Goal: Task Accomplishment & Management: Use online tool/utility

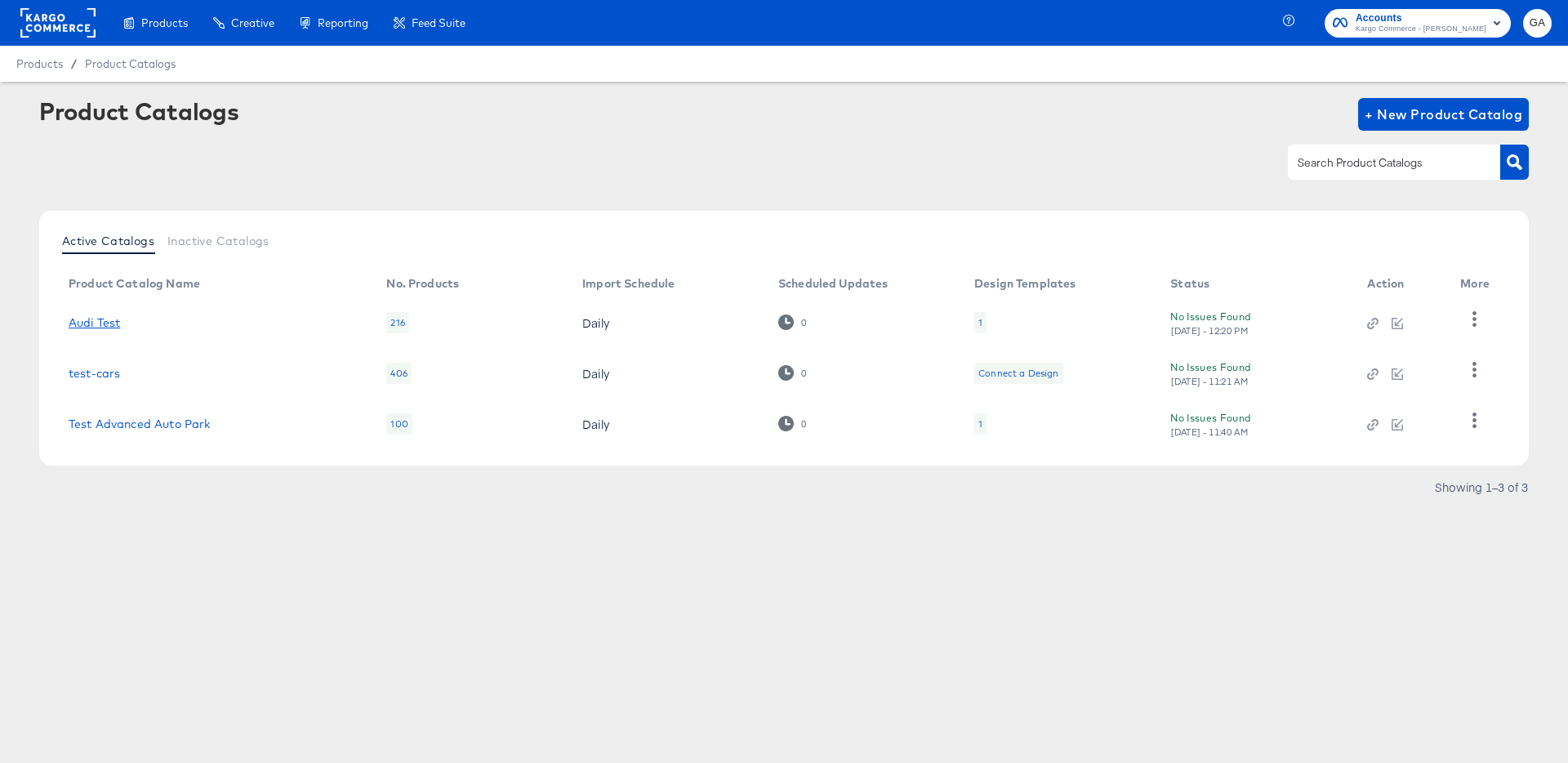
click at [82, 323] on link "Audi Test" at bounding box center [95, 323] width 52 height 13
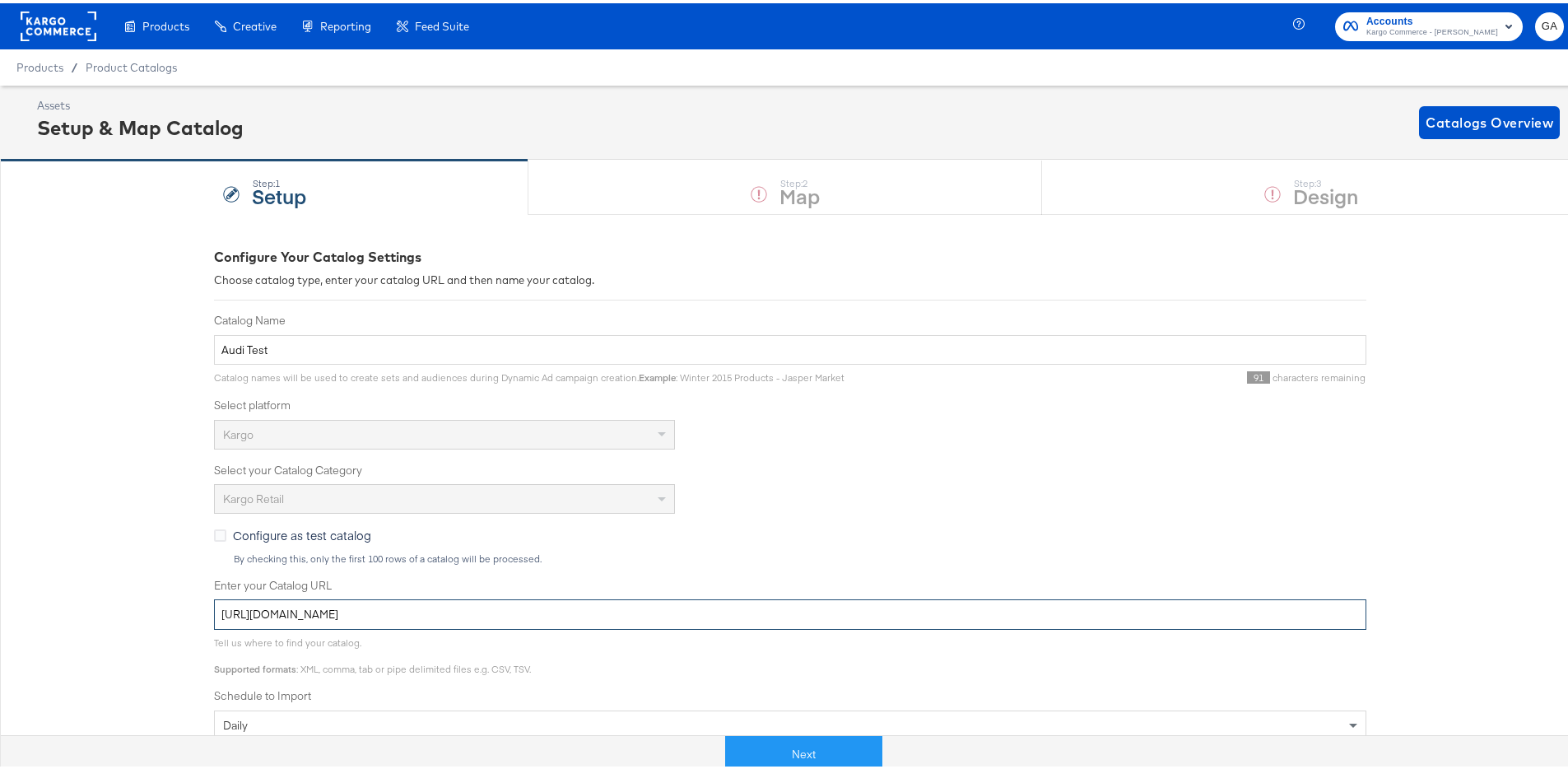
drag, startPoint x: 737, startPoint y: 611, endPoint x: 68, endPoint y: 564, distance: 670.6
click at [68, 564] on div "Configure Your Catalog Settings Choose catalog type, enter your catalog URL and…" at bounding box center [790, 635] width 1580 height 848
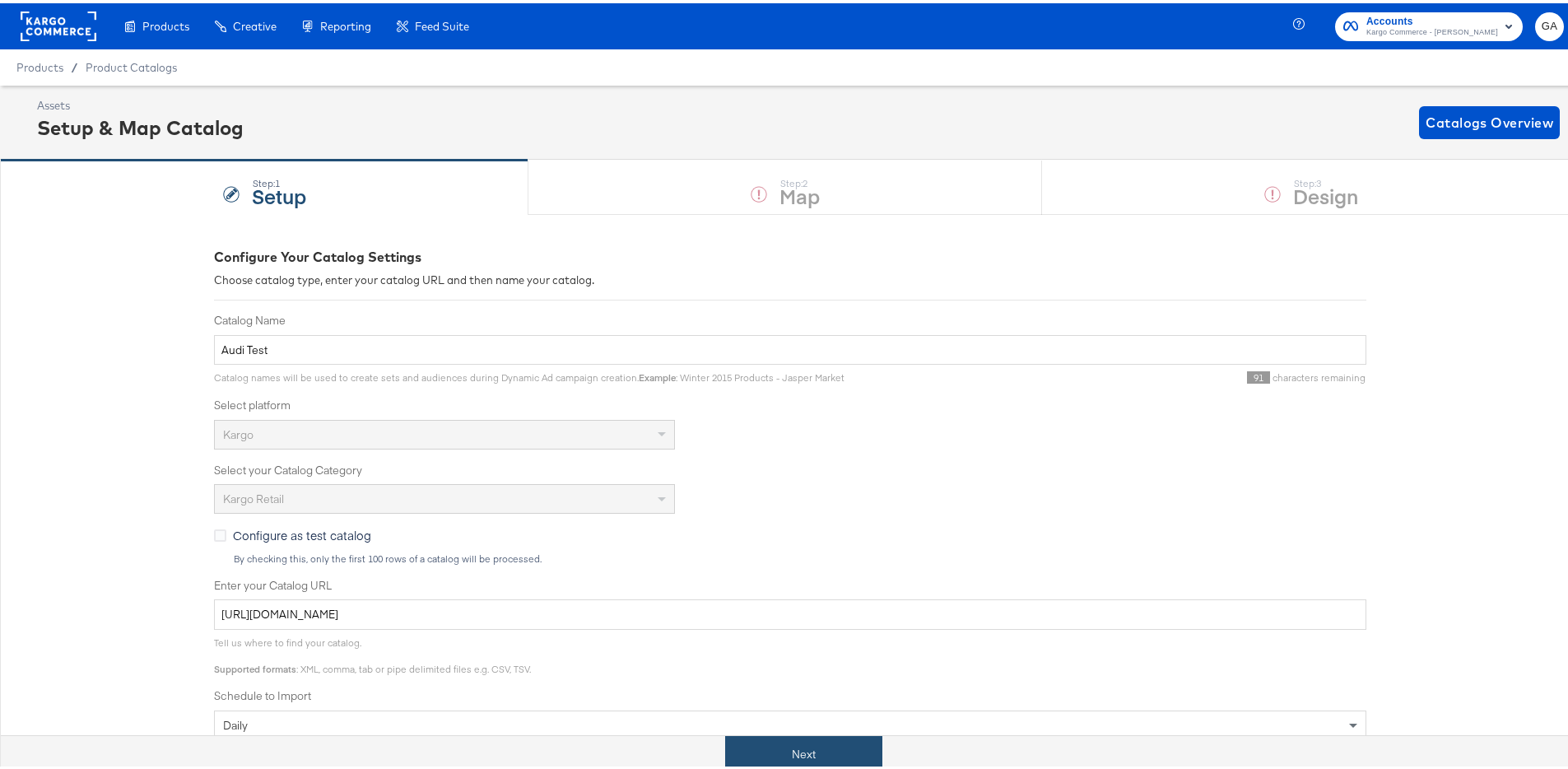
click at [777, 746] on button "Next" at bounding box center [804, 751] width 157 height 37
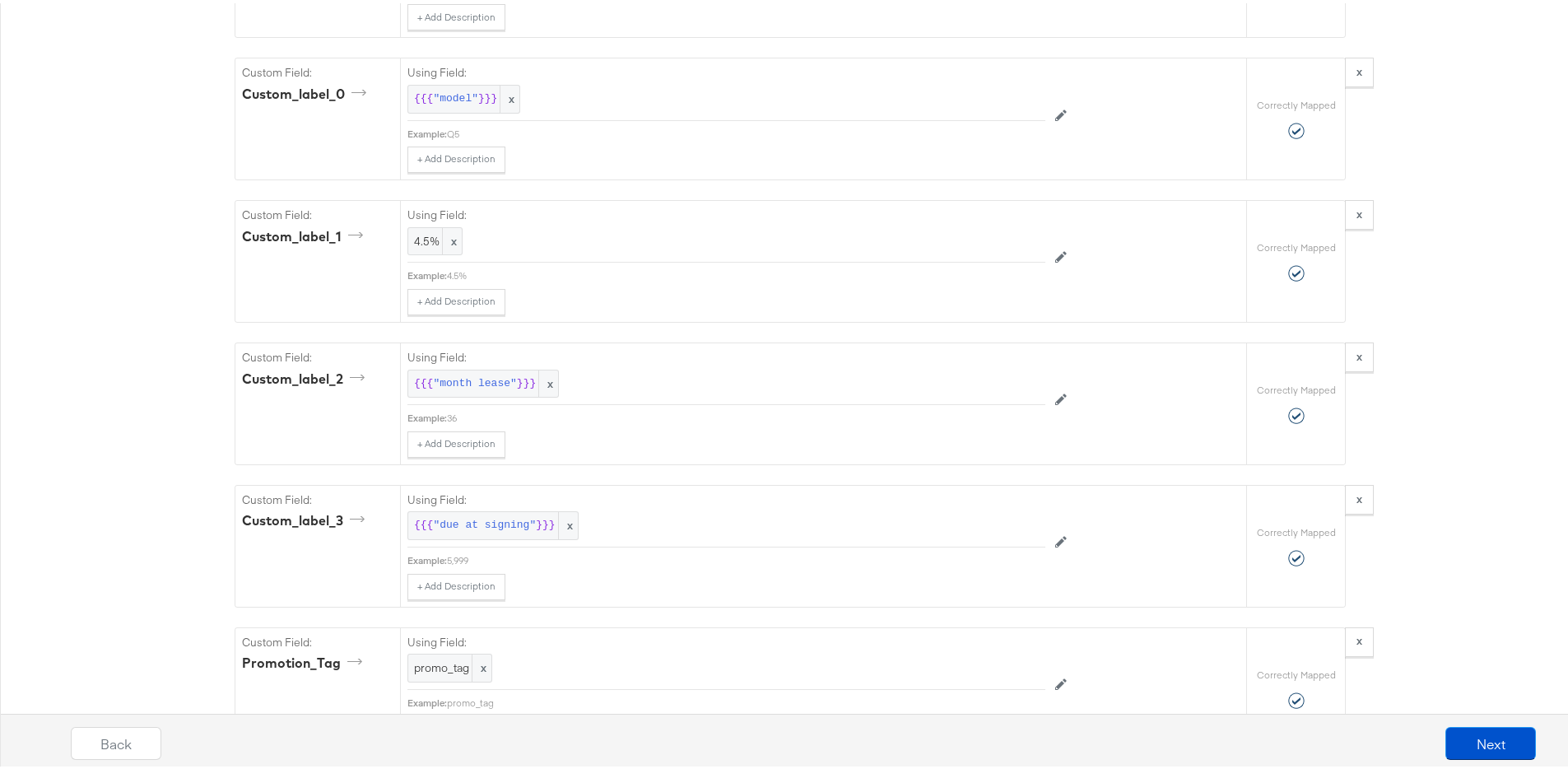
scroll to position [3829, 0]
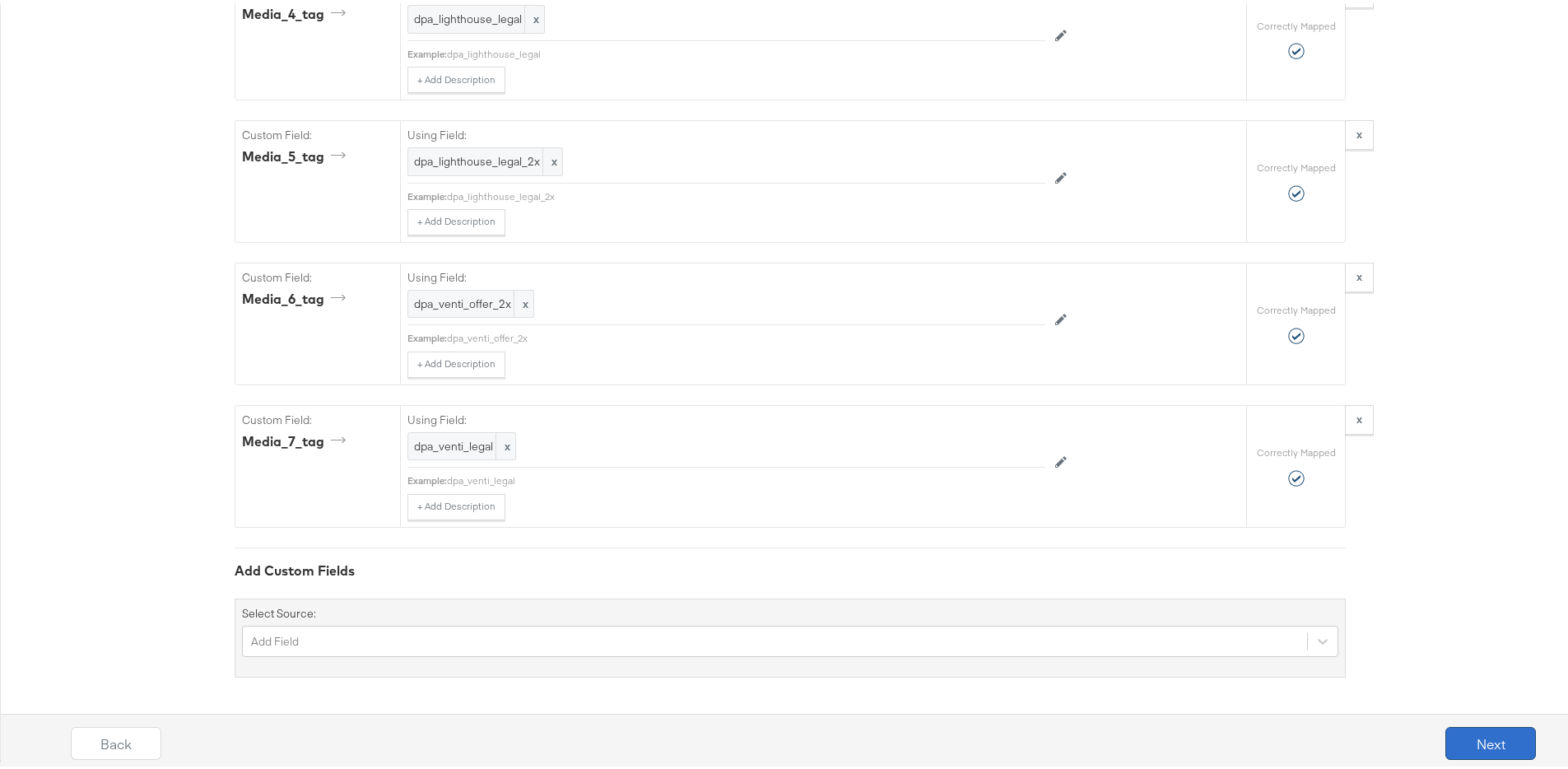
click at [1446, 728] on button "Next" at bounding box center [1491, 740] width 90 height 33
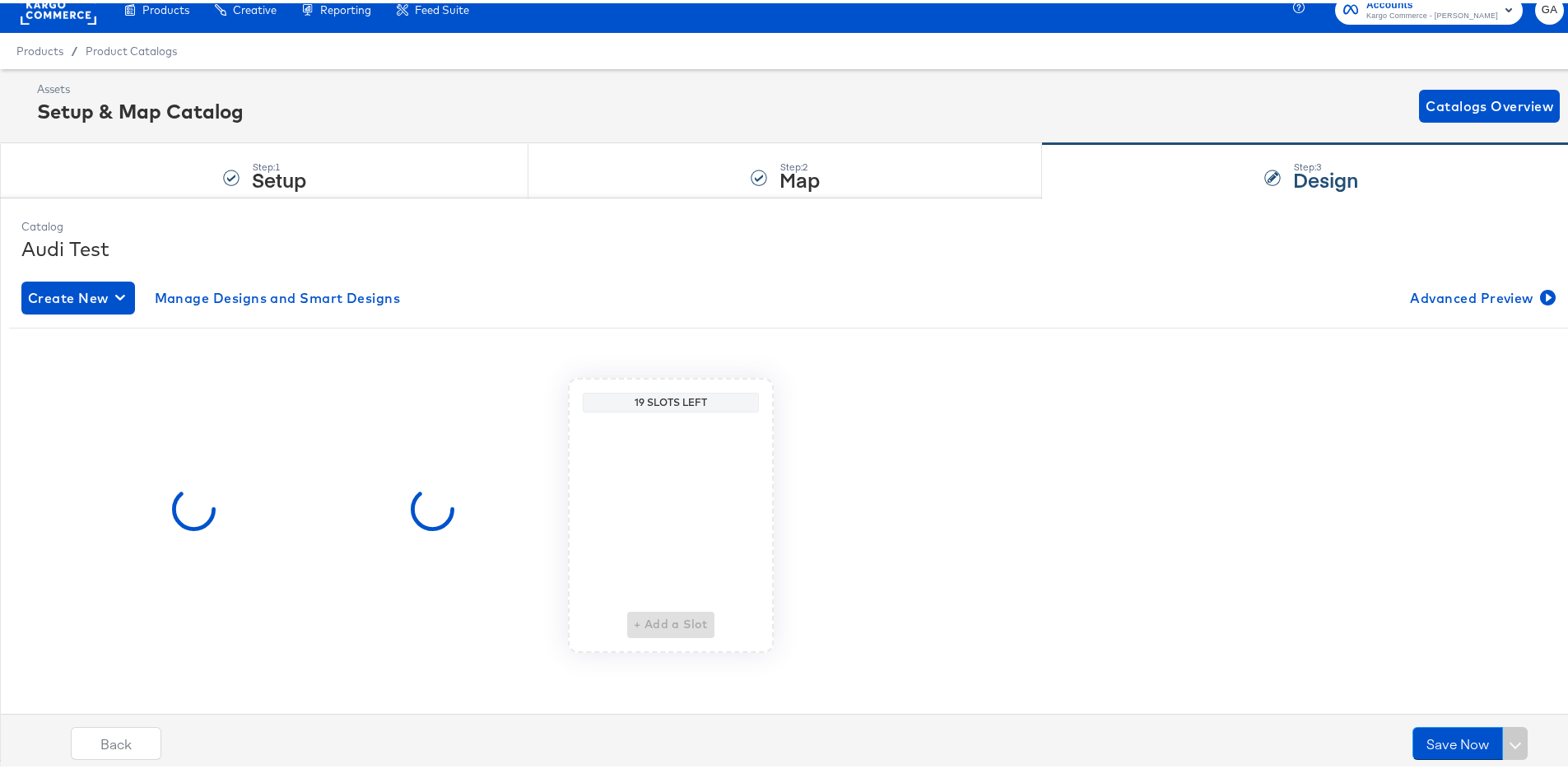
scroll to position [0, 0]
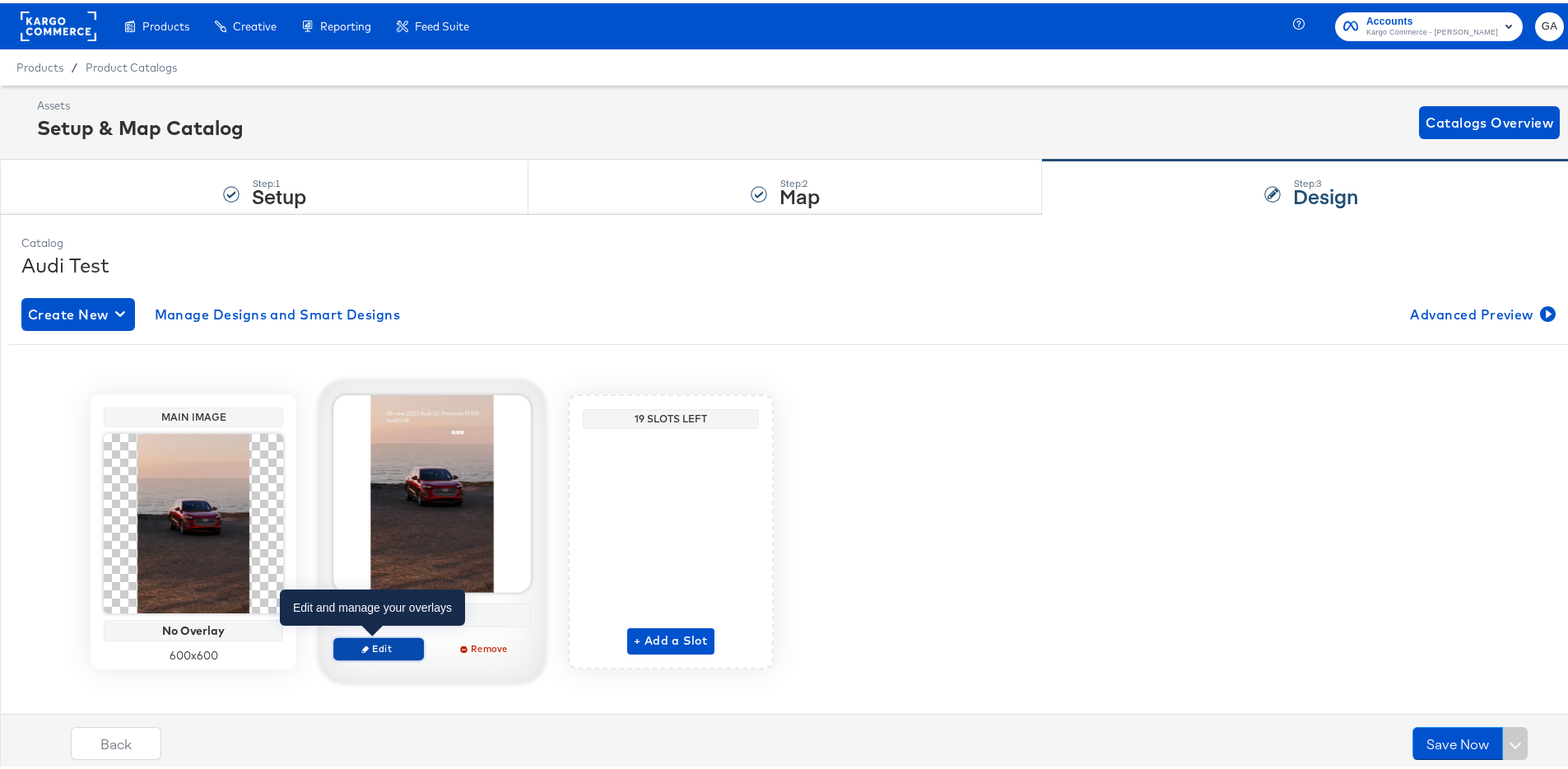
click at [368, 644] on span "Edit" at bounding box center [378, 645] width 75 height 12
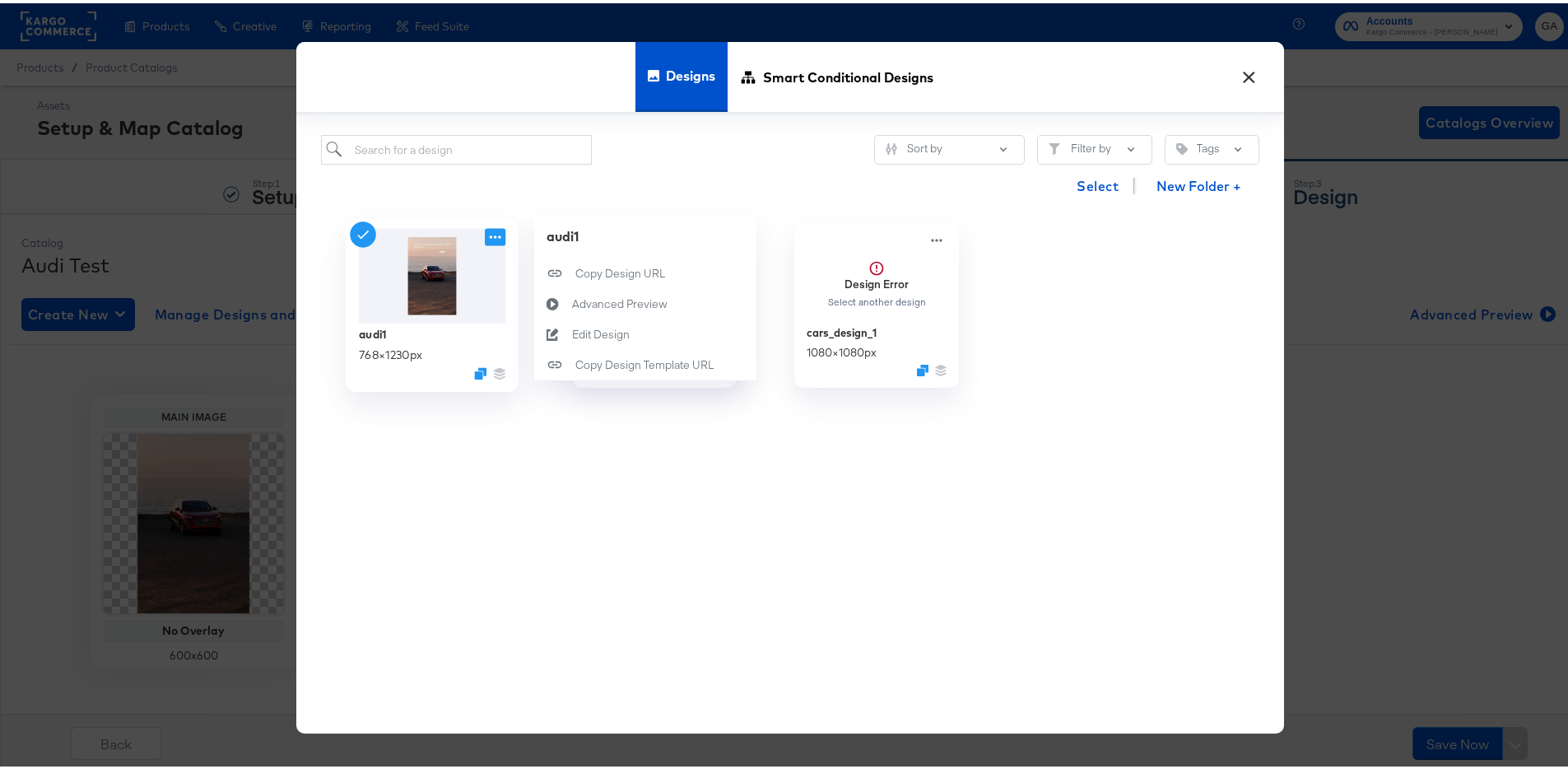
click at [486, 234] on icon at bounding box center [495, 234] width 21 height 17
click at [572, 331] on div "Edit Design Edit Design" at bounding box center [572, 331] width 0 height 0
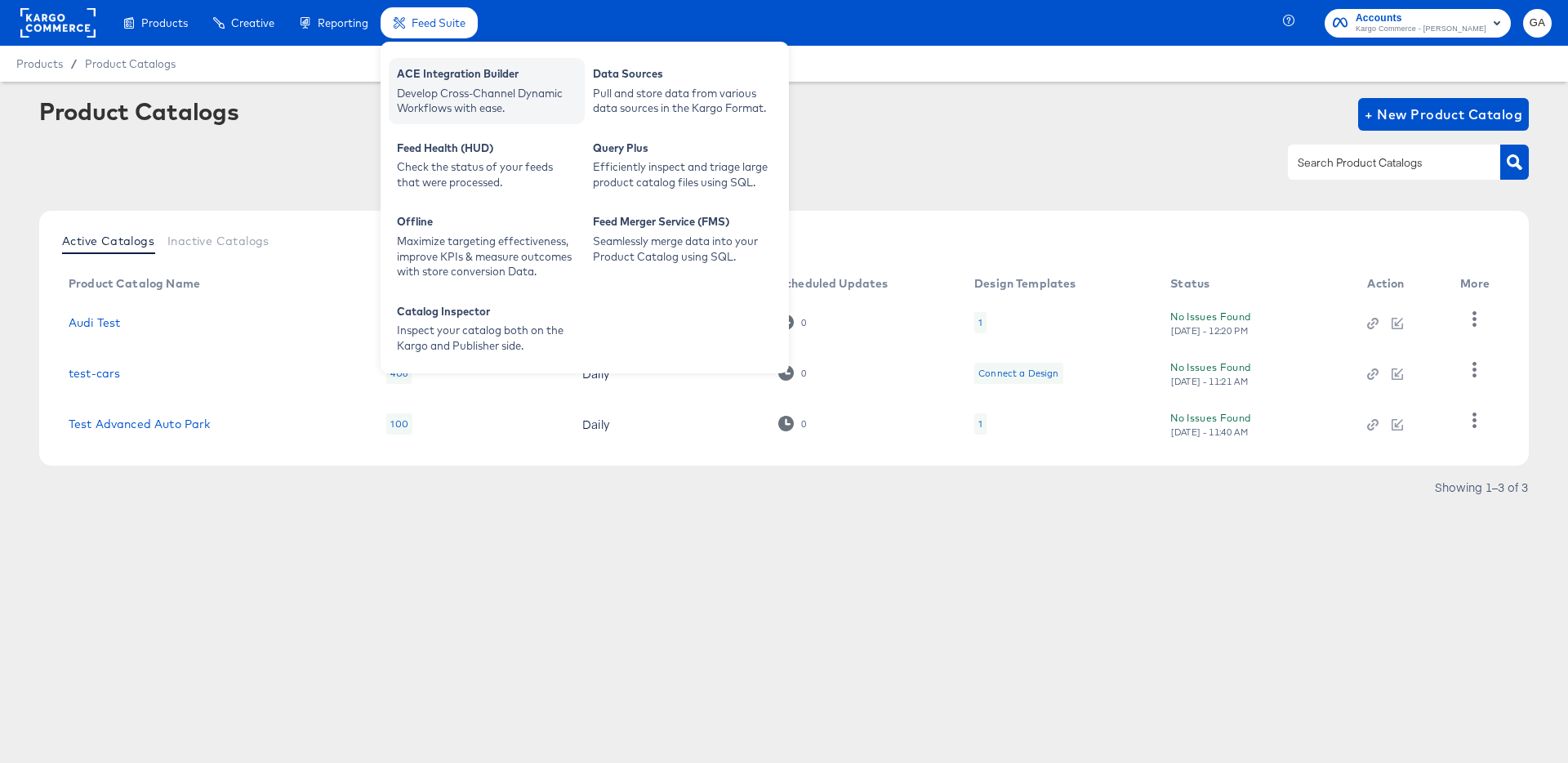
click at [456, 80] on div "ACE Integration Builder" at bounding box center [487, 76] width 180 height 20
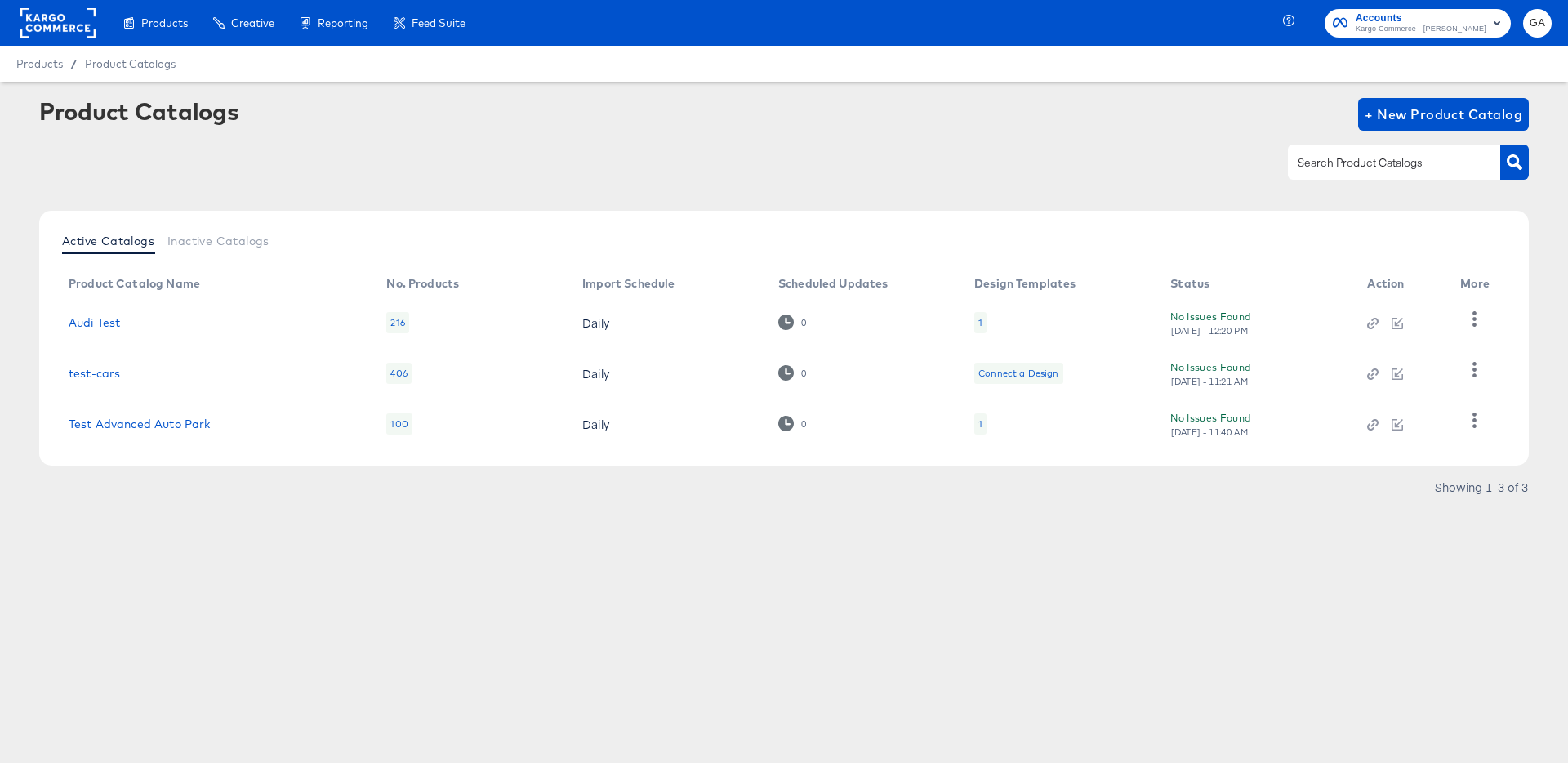
click at [851, 118] on div "Product Catalogs + New Product Catalog" at bounding box center [784, 114] width 1490 height 33
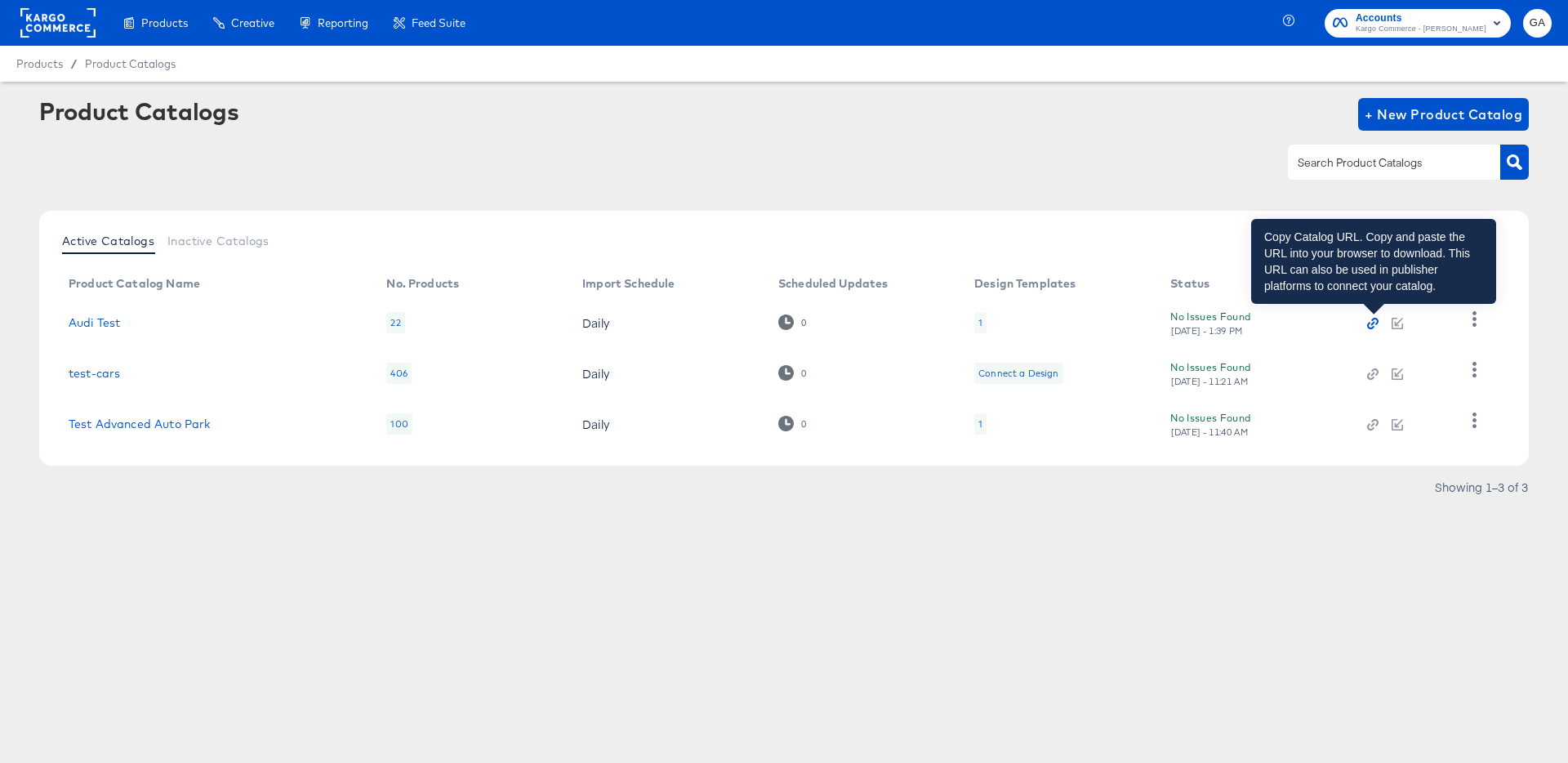
click at [1374, 321] on icon "button" at bounding box center [1373, 323] width 11 height 11
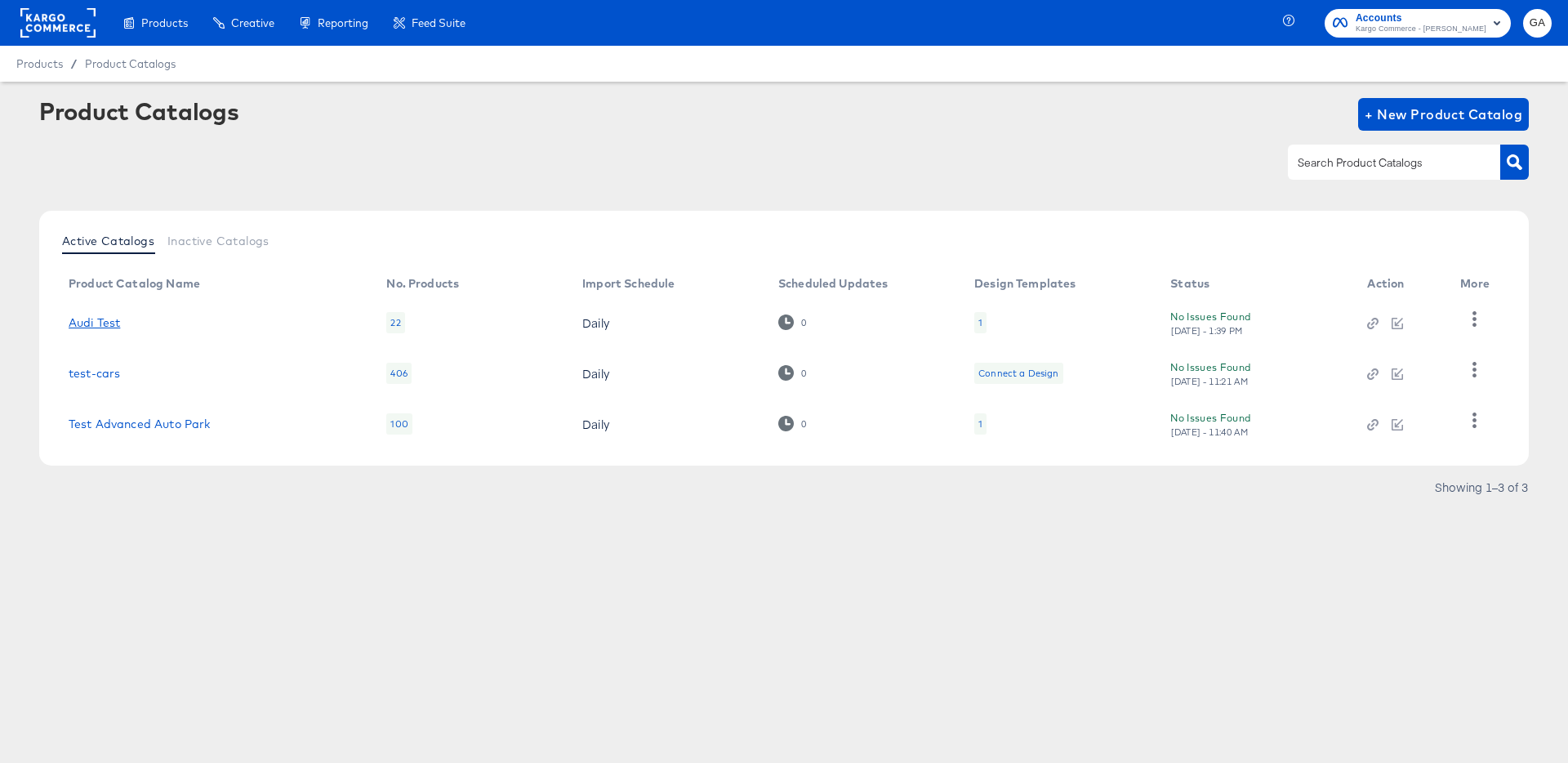
click at [101, 323] on link "Audi Test" at bounding box center [95, 323] width 52 height 13
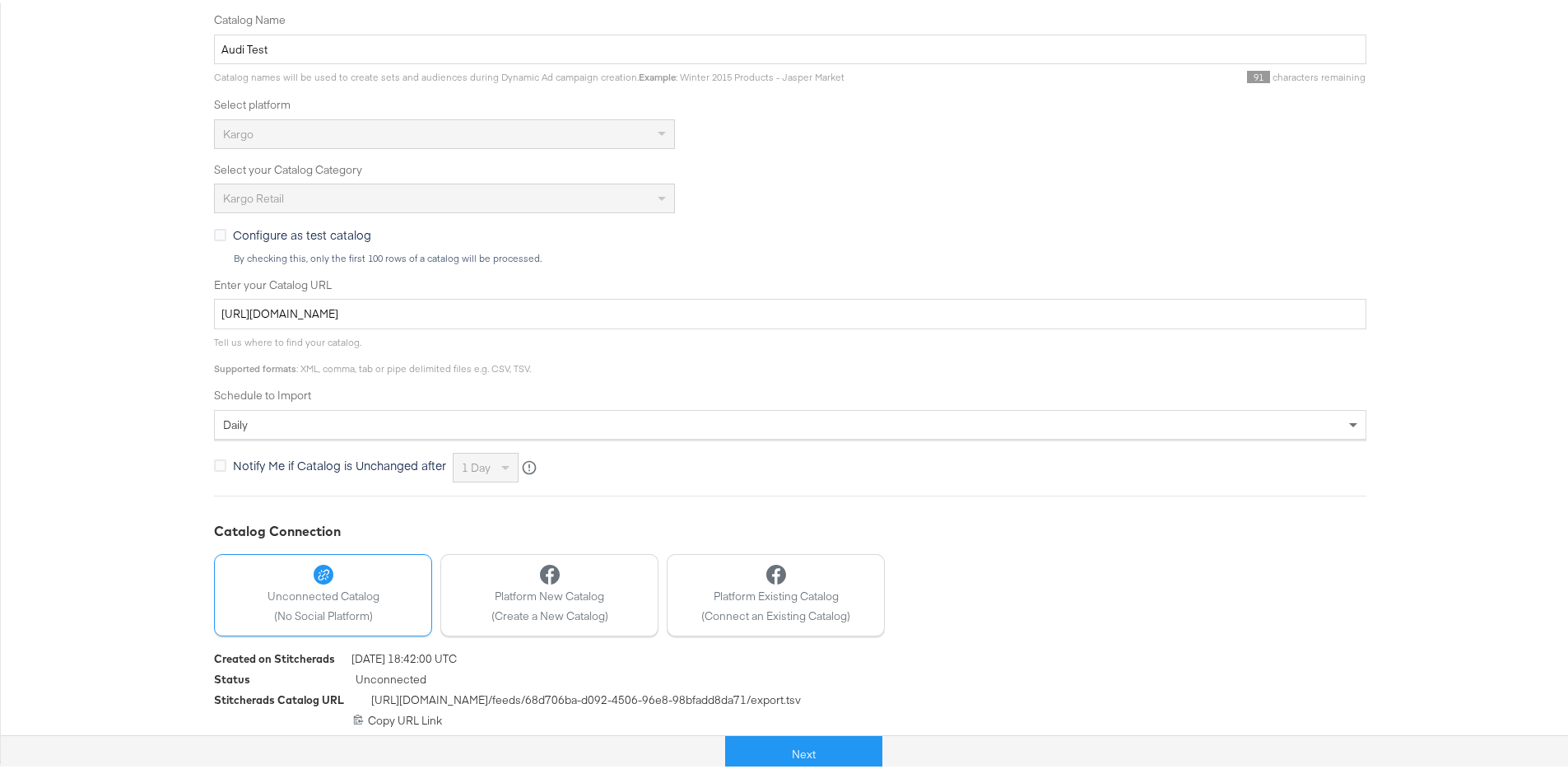
scroll to position [303, 0]
drag, startPoint x: 778, startPoint y: 755, endPoint x: 775, endPoint y: 733, distance: 22.2
click at [778, 753] on button "Next" at bounding box center [804, 751] width 157 height 37
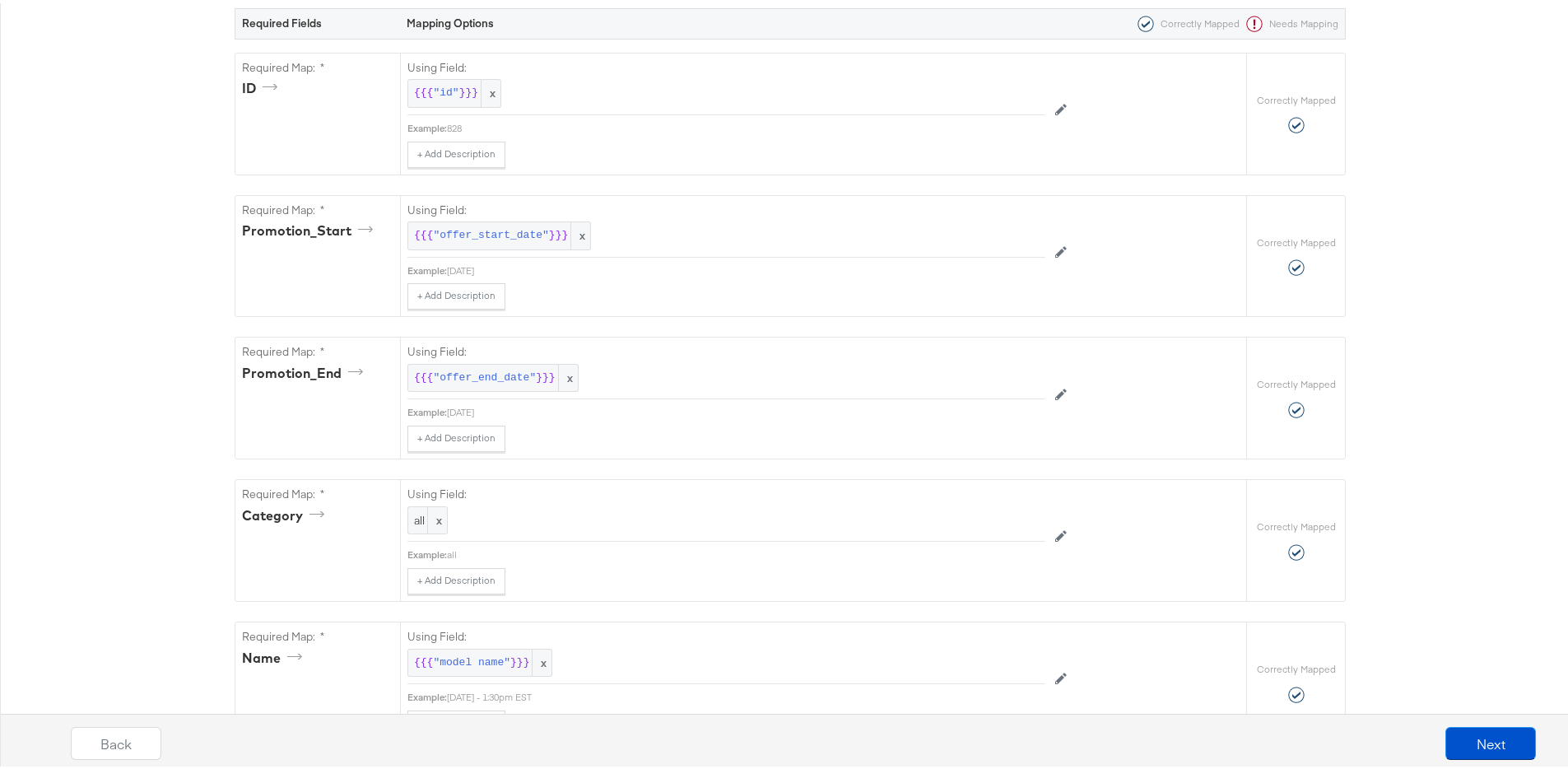
scroll to position [509, 0]
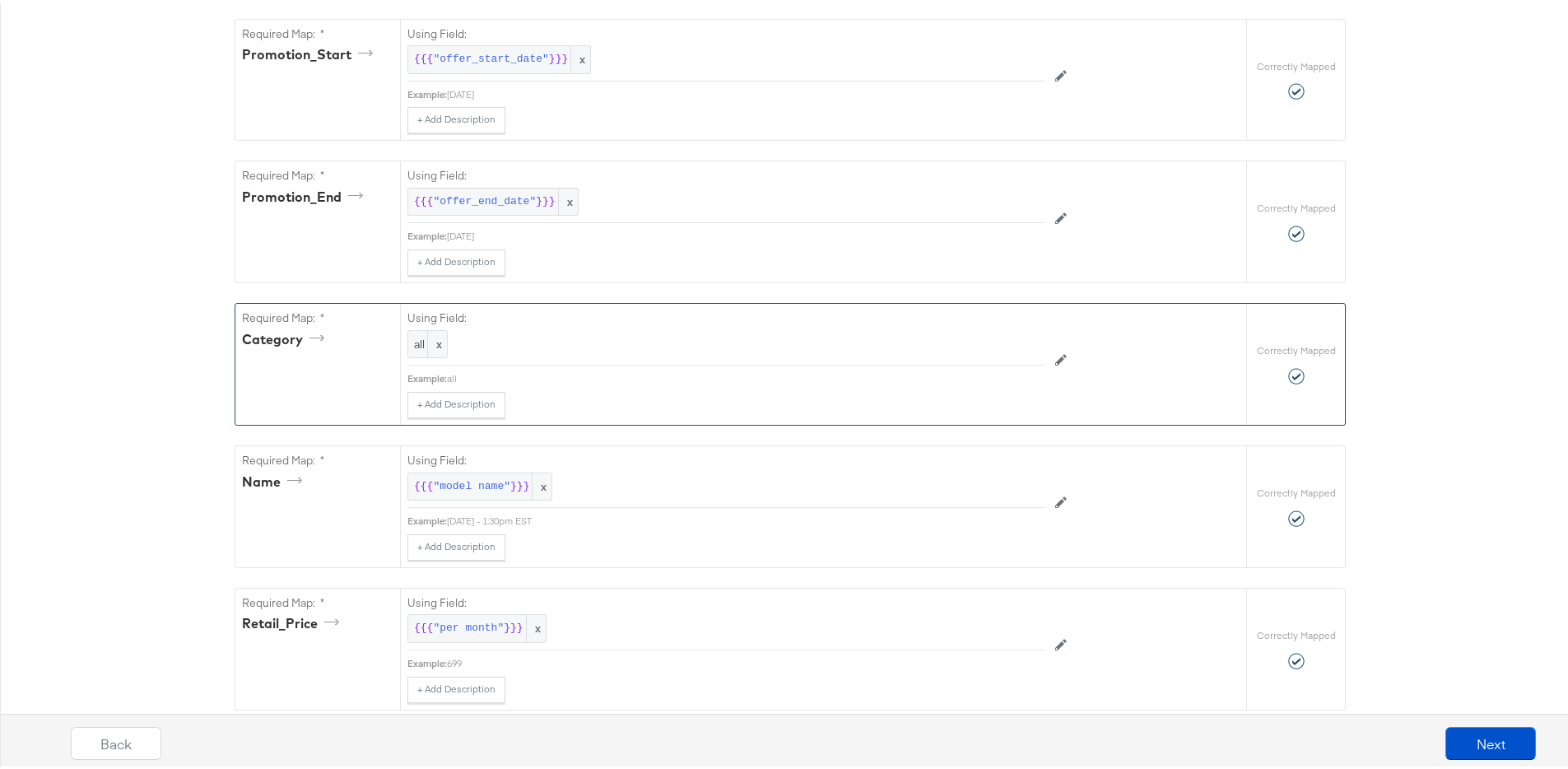
click at [445, 340] on div "all x" at bounding box center [726, 341] width 638 height 29
